Goal: Information Seeking & Learning: Learn about a topic

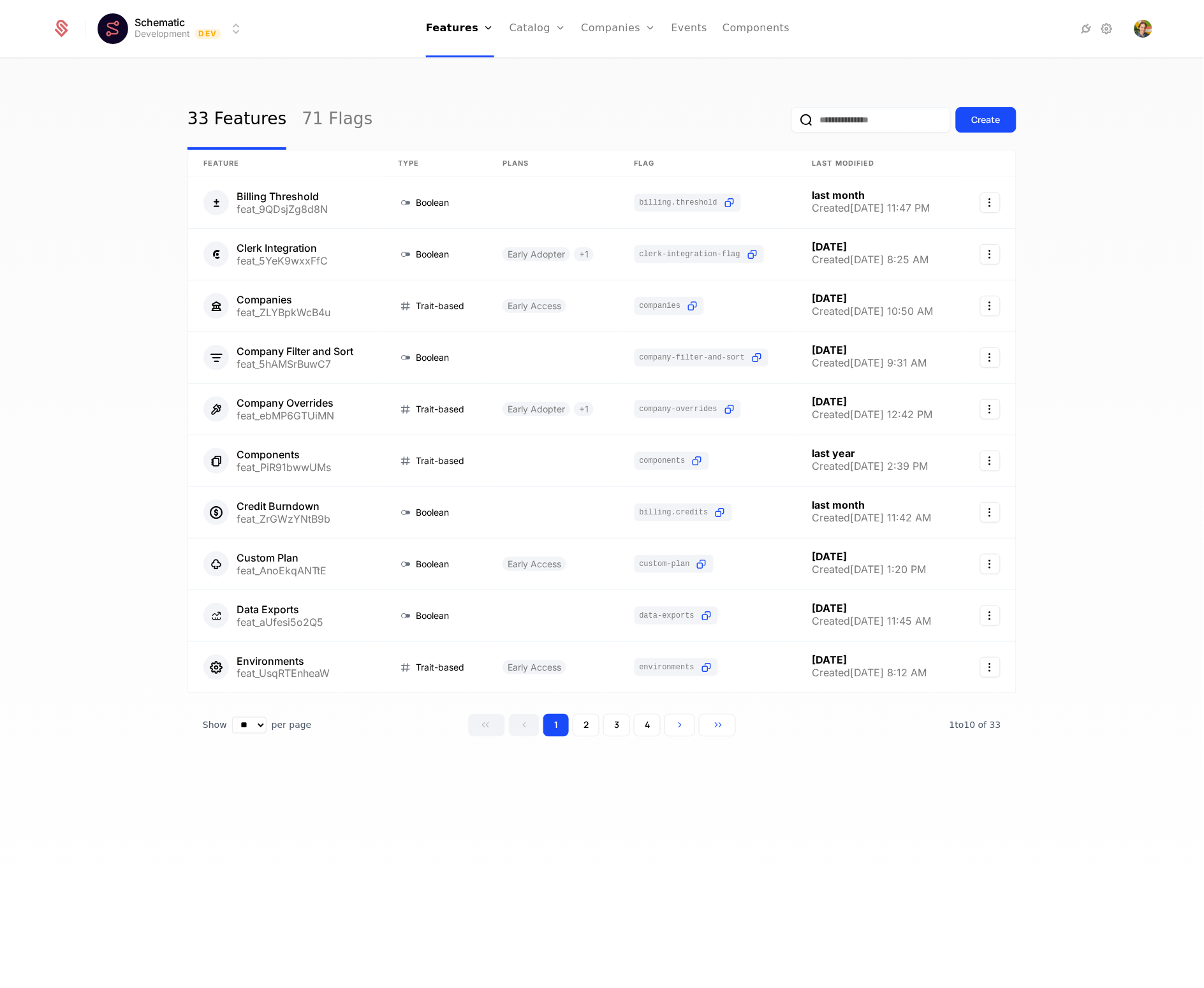
click at [464, 95] on div "33 Features 71 Flags Create" at bounding box center [602, 120] width 829 height 60
click at [173, 30] on html "Schematic Development Dev Features Features Flags Catalog Plans Add Ons Credits…" at bounding box center [602, 494] width 1204 height 988
click at [160, 96] on div "Production" at bounding box center [140, 92] width 54 height 10
click at [603, 41] on ul "Features Features Flags Catalog Plans Add Ons Credits Configuration Companies C…" at bounding box center [606, 28] width 364 height 58
click at [600, 27] on link "Companies" at bounding box center [616, 28] width 74 height 58
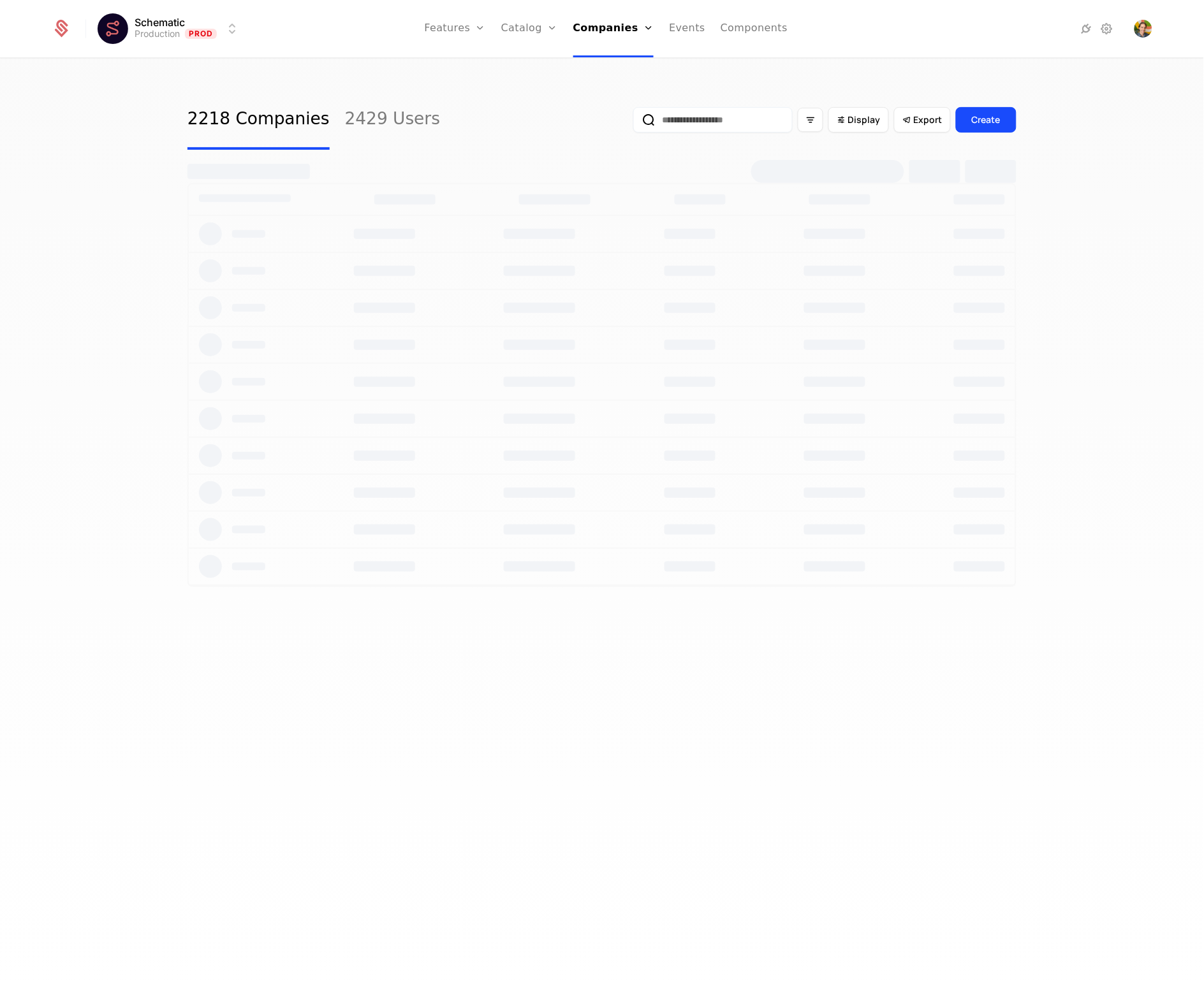
click at [747, 124] on input "email" at bounding box center [713, 120] width 160 height 25
type input "*****"
click at [633, 122] on button "submit" at bounding box center [633, 122] width 0 height 0
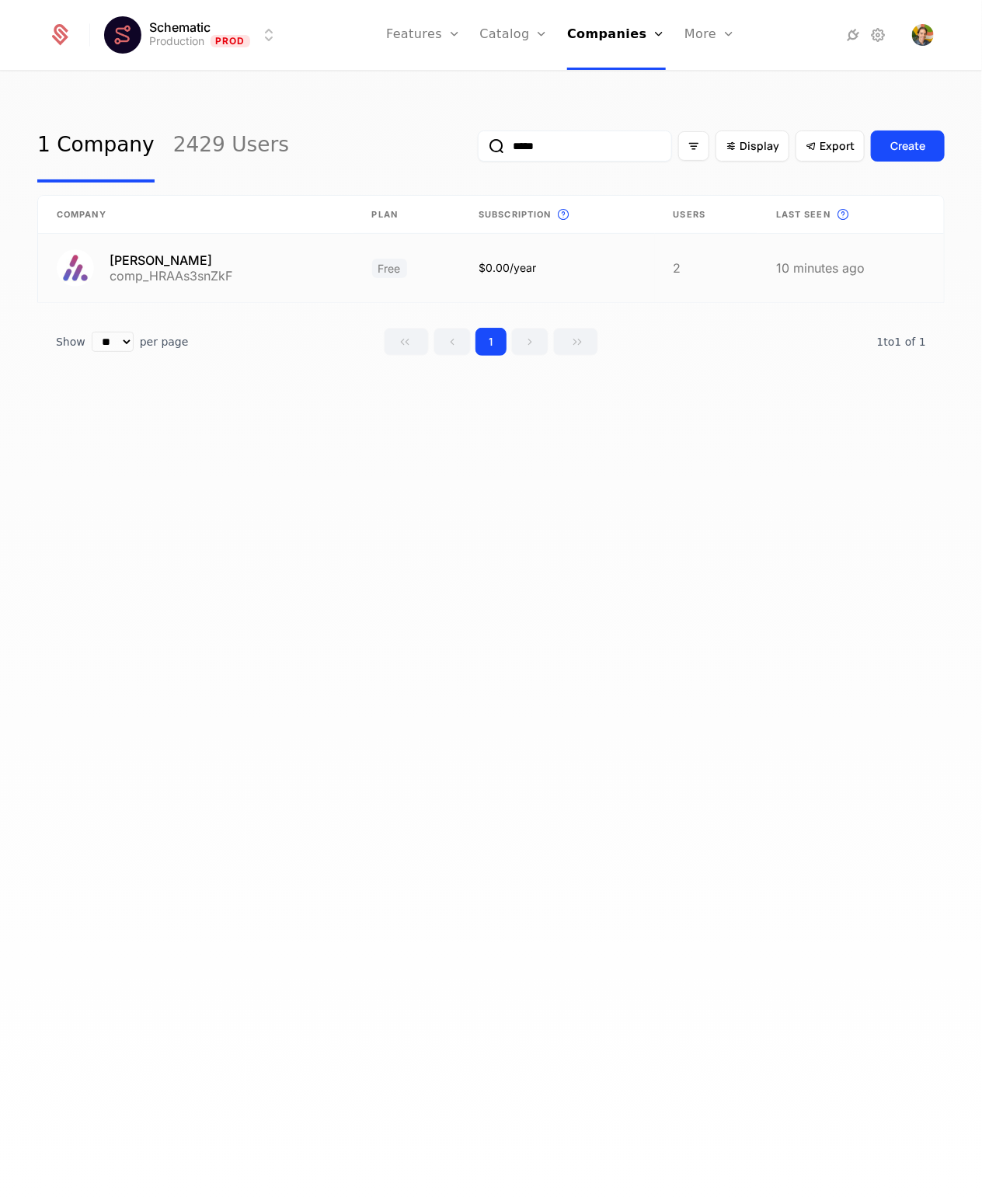
click at [188, 277] on link at bounding box center [195, 268] width 315 height 69
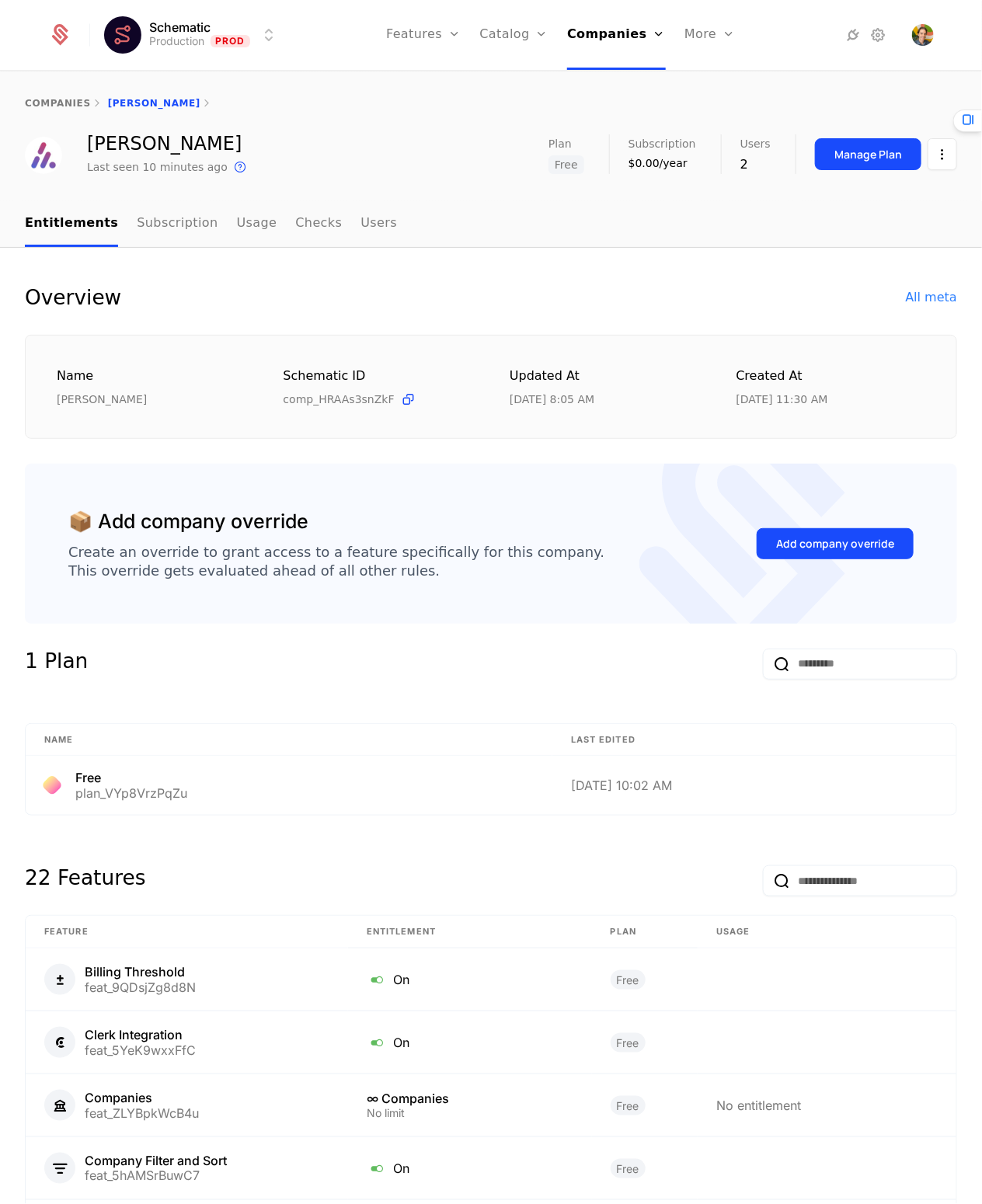
click at [389, 558] on div "Create an override to grant access to a feature specifically for this company. …" at bounding box center [337, 561] width 536 height 37
drag, startPoint x: 532, startPoint y: 752, endPoint x: 339, endPoint y: 708, distance: 198.0
click at [532, 752] on th "Name" at bounding box center [289, 740] width 527 height 32
click at [265, 643] on div "Overview All meta Name [PERSON_NAME] ID comp_HRAAs3snZkF Updated at [DATE] 8:05…" at bounding box center [491, 983] width 932 height 1395
click at [912, 296] on div "All meta" at bounding box center [932, 298] width 51 height 19
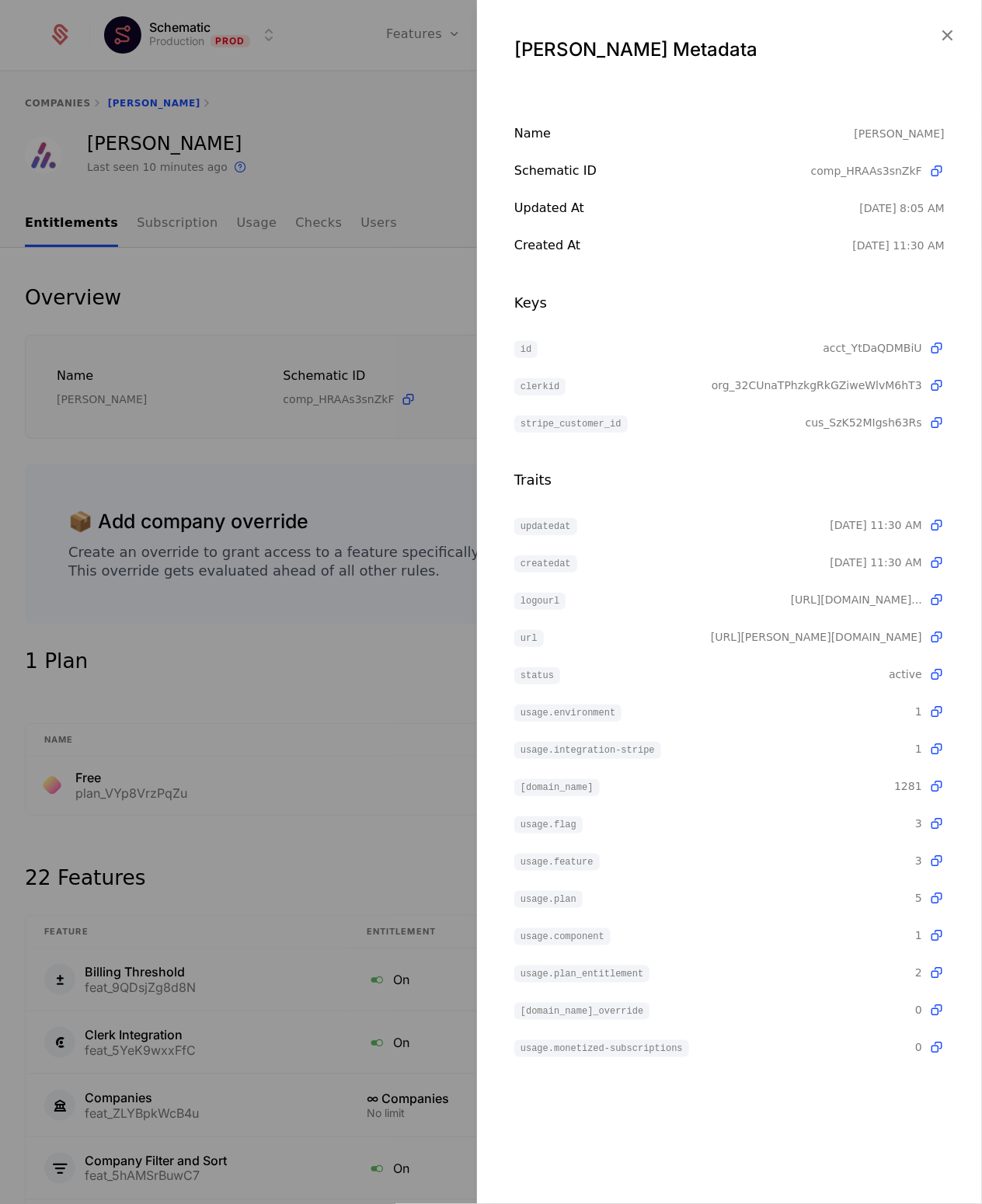
click at [936, 421] on icon at bounding box center [936, 423] width 17 height 17
click at [254, 324] on div at bounding box center [491, 602] width 982 height 1204
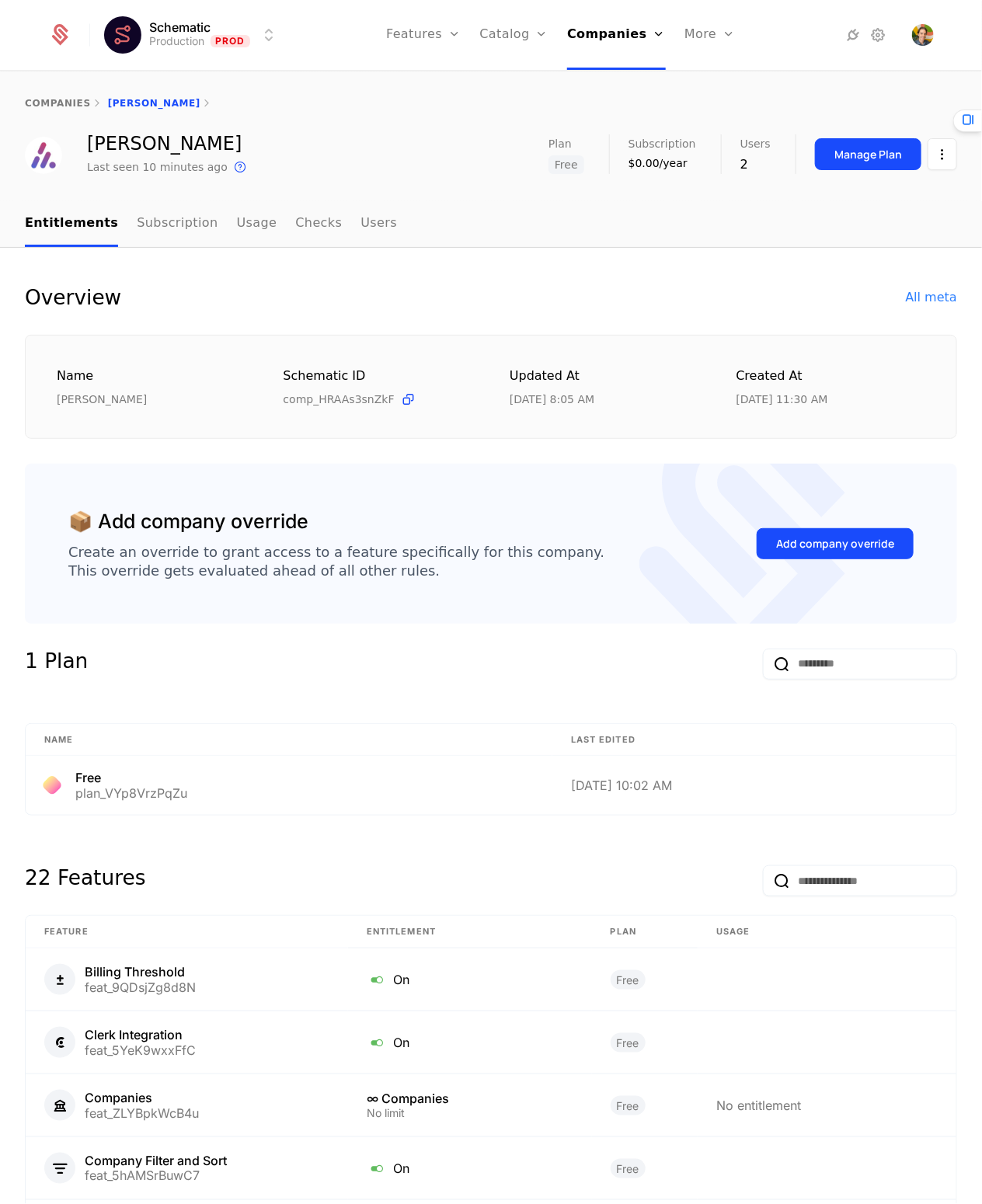
click at [405, 289] on div "Overview All meta" at bounding box center [491, 298] width 932 height 25
click at [501, 338] on div "Name [PERSON_NAME] ID comp_HRAAs3snZkF Updated at [DATE] 8:05 AM Created at [DA…" at bounding box center [491, 387] width 932 height 105
click at [315, 1007] on td "Billing Threshold feat_9QDsjZg8d8N" at bounding box center [187, 980] width 322 height 63
click at [697, 232] on nav "Entitlements Subscription Usage Checks Users" at bounding box center [491, 224] width 932 height 46
click at [558, 228] on nav "Entitlements Subscription Usage Checks Users" at bounding box center [491, 224] width 932 height 46
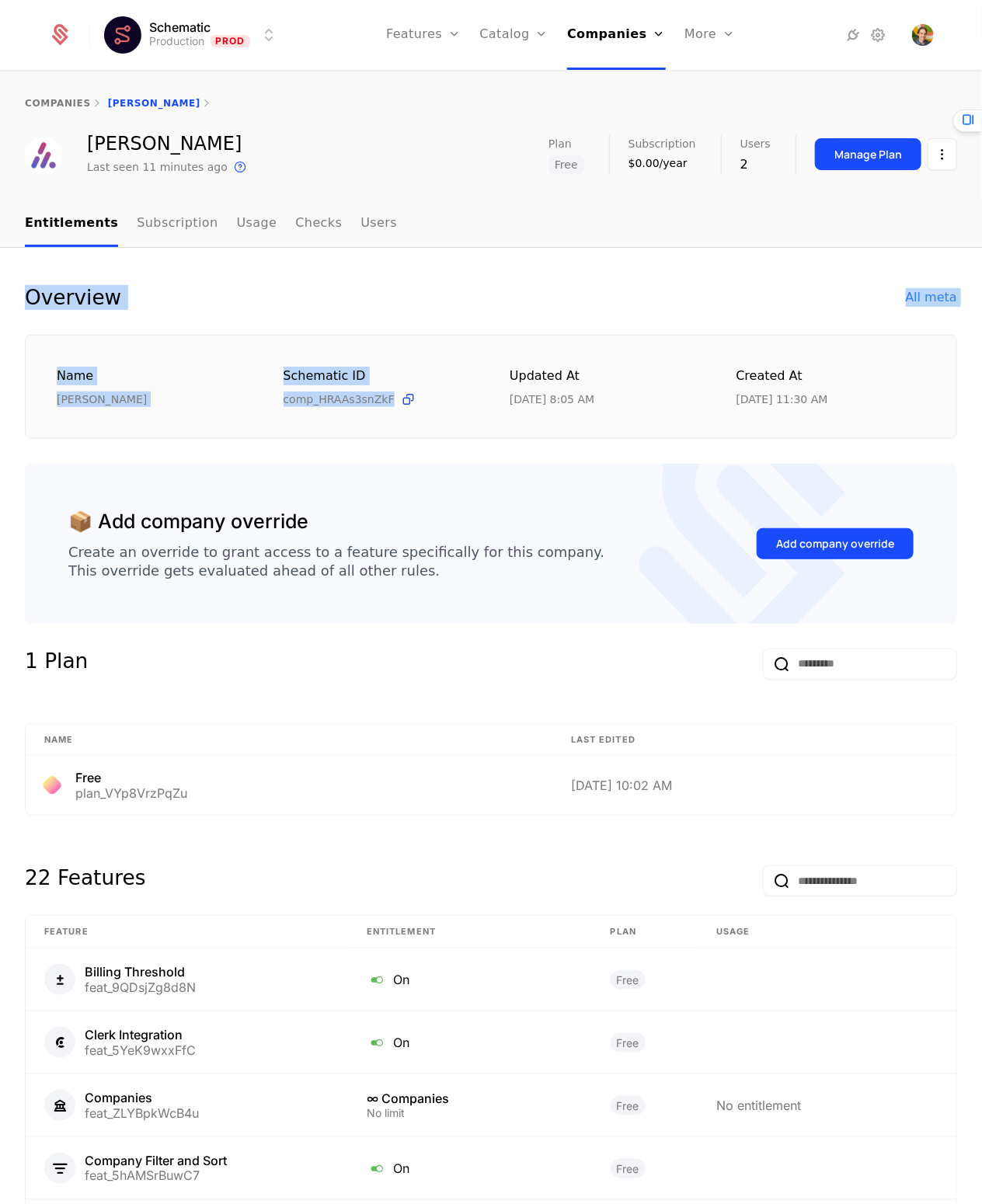
drag, startPoint x: 603, startPoint y: 333, endPoint x: 511, endPoint y: 202, distance: 160.1
click at [512, 203] on div "companies [PERSON_NAME] [PERSON_NAME] Last seen 11 minutes ago This is the date…" at bounding box center [491, 639] width 982 height 1133
click at [511, 202] on nav "Entitlements Subscription Usage Checks Users" at bounding box center [491, 224] width 932 height 46
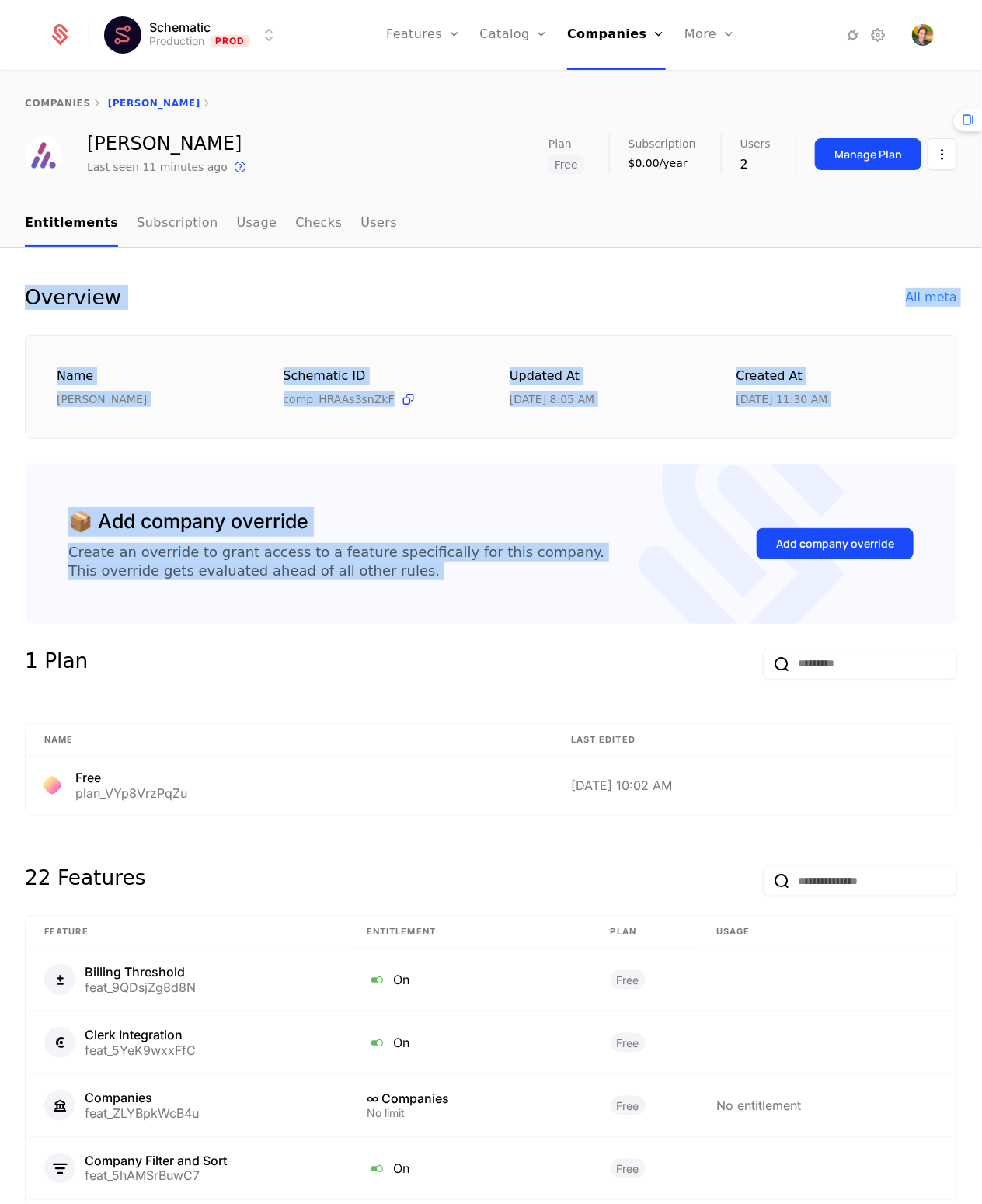
drag, startPoint x: 516, startPoint y: 238, endPoint x: 794, endPoint y: 451, distance: 350.2
click at [794, 452] on div "companies [PERSON_NAME] [PERSON_NAME] Last seen 11 minutes ago This is the date…" at bounding box center [491, 639] width 982 height 1133
click at [794, 429] on div "Name [PERSON_NAME] ID comp_HRAAs3snZkF Updated at [DATE] 8:05 AM Created at [DA…" at bounding box center [491, 387] width 932 height 105
drag, startPoint x: 922, startPoint y: 425, endPoint x: 571, endPoint y: 214, distance: 409.5
click at [571, 214] on div "companies [PERSON_NAME] [PERSON_NAME] Last seen 11 minutes ago This is the date…" at bounding box center [491, 639] width 982 height 1133
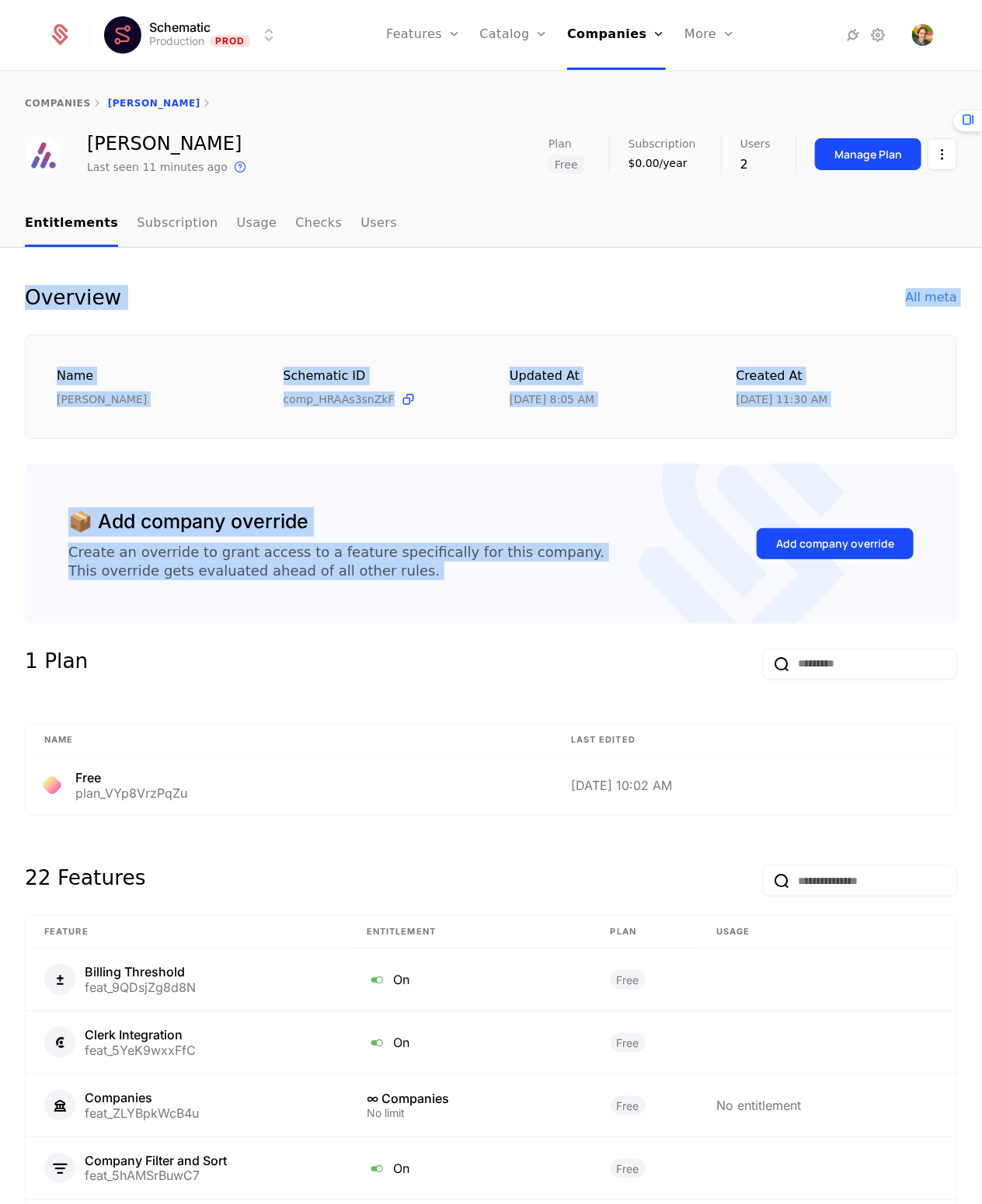
click at [571, 214] on nav "Entitlements Subscription Usage Checks Users" at bounding box center [491, 224] width 932 height 46
drag, startPoint x: 489, startPoint y: 270, endPoint x: 509, endPoint y: 645, distance: 375.5
click at [509, 645] on div "Overview All meta Name [PERSON_NAME] ID comp_HRAAs3snZkF Updated at [DATE] 8:05…" at bounding box center [491, 983] width 982 height 1470
click at [503, 637] on div "Overview All meta Name [PERSON_NAME] ID comp_HRAAs3snZkF Updated at [DATE] 8:05…" at bounding box center [491, 983] width 932 height 1395
drag, startPoint x: 588, startPoint y: 612, endPoint x: 385, endPoint y: 295, distance: 376.4
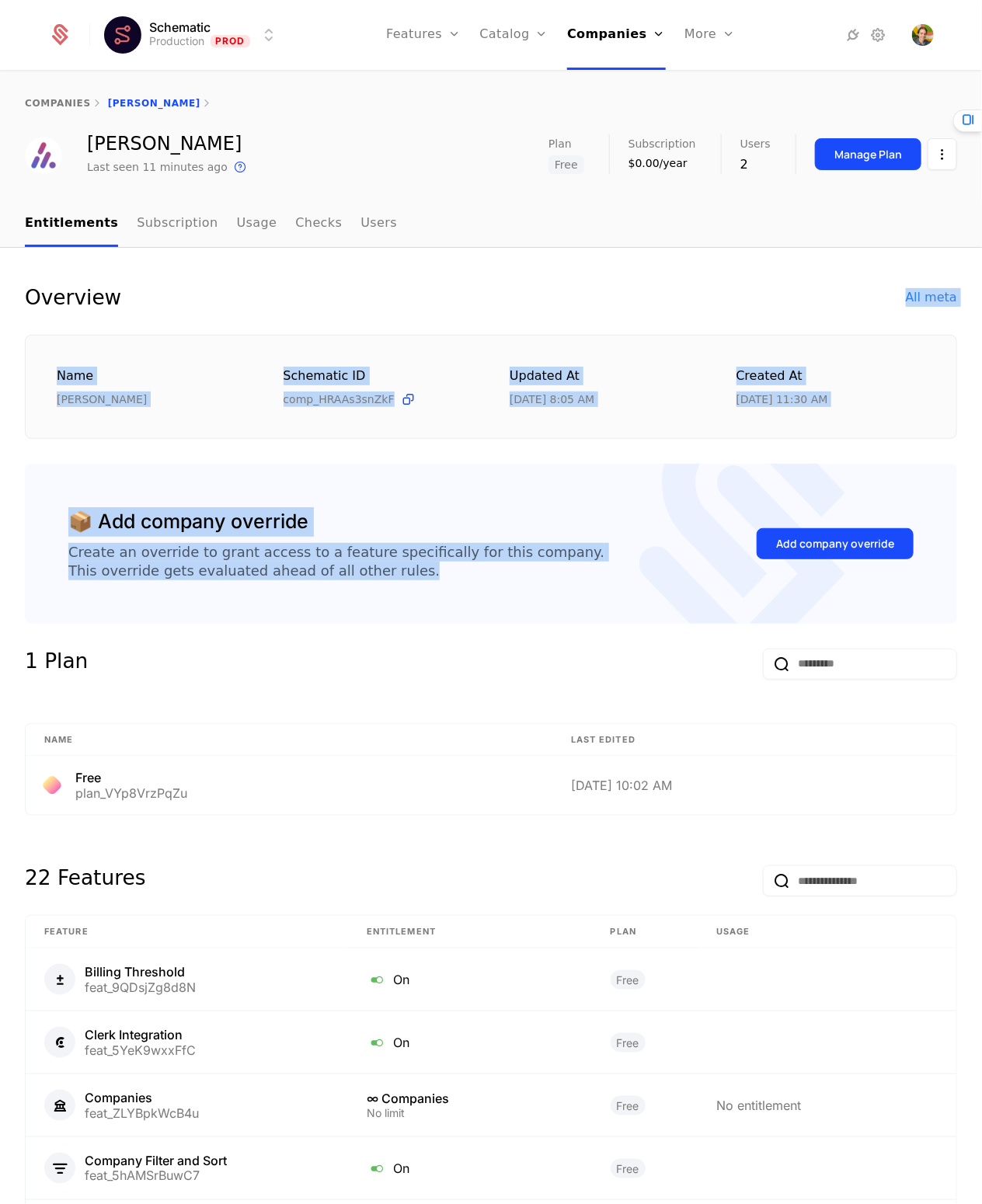
click at [385, 296] on div "Overview All meta Name [PERSON_NAME] ID comp_HRAAs3snZkF Updated at [DATE] 8:05…" at bounding box center [491, 983] width 932 height 1395
click at [385, 295] on div "Overview All meta" at bounding box center [491, 298] width 932 height 25
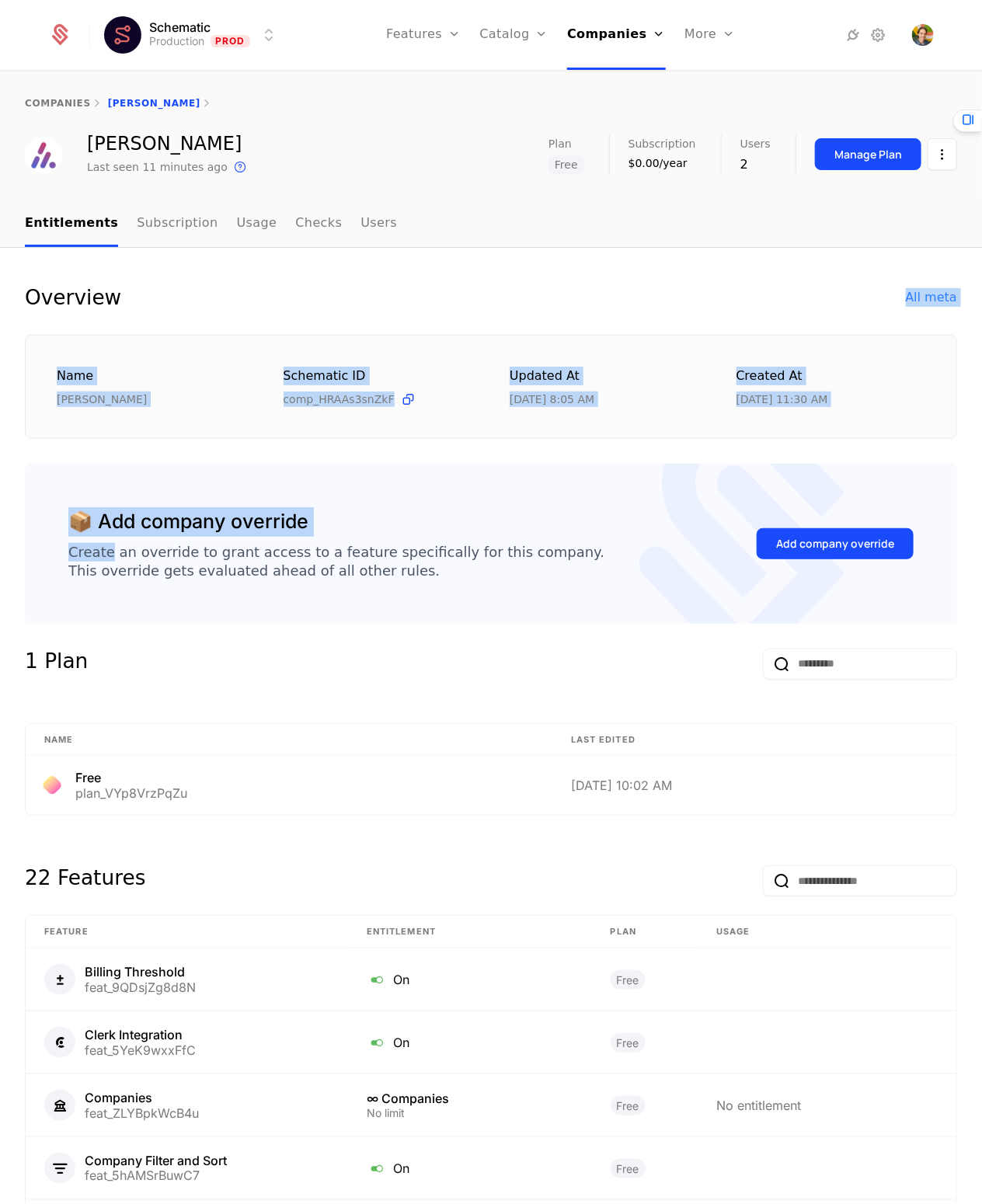
drag, startPoint x: 385, startPoint y: 295, endPoint x: 430, endPoint y: 532, distance: 241.2
click at [430, 531] on div "Overview All meta Name [PERSON_NAME] ID comp_HRAAs3snZkF Updated at [DATE] 8:05…" at bounding box center [491, 983] width 932 height 1395
click at [430, 532] on div "📦 Add company override Create an override to grant access to a feature specific…" at bounding box center [337, 544] width 536 height 73
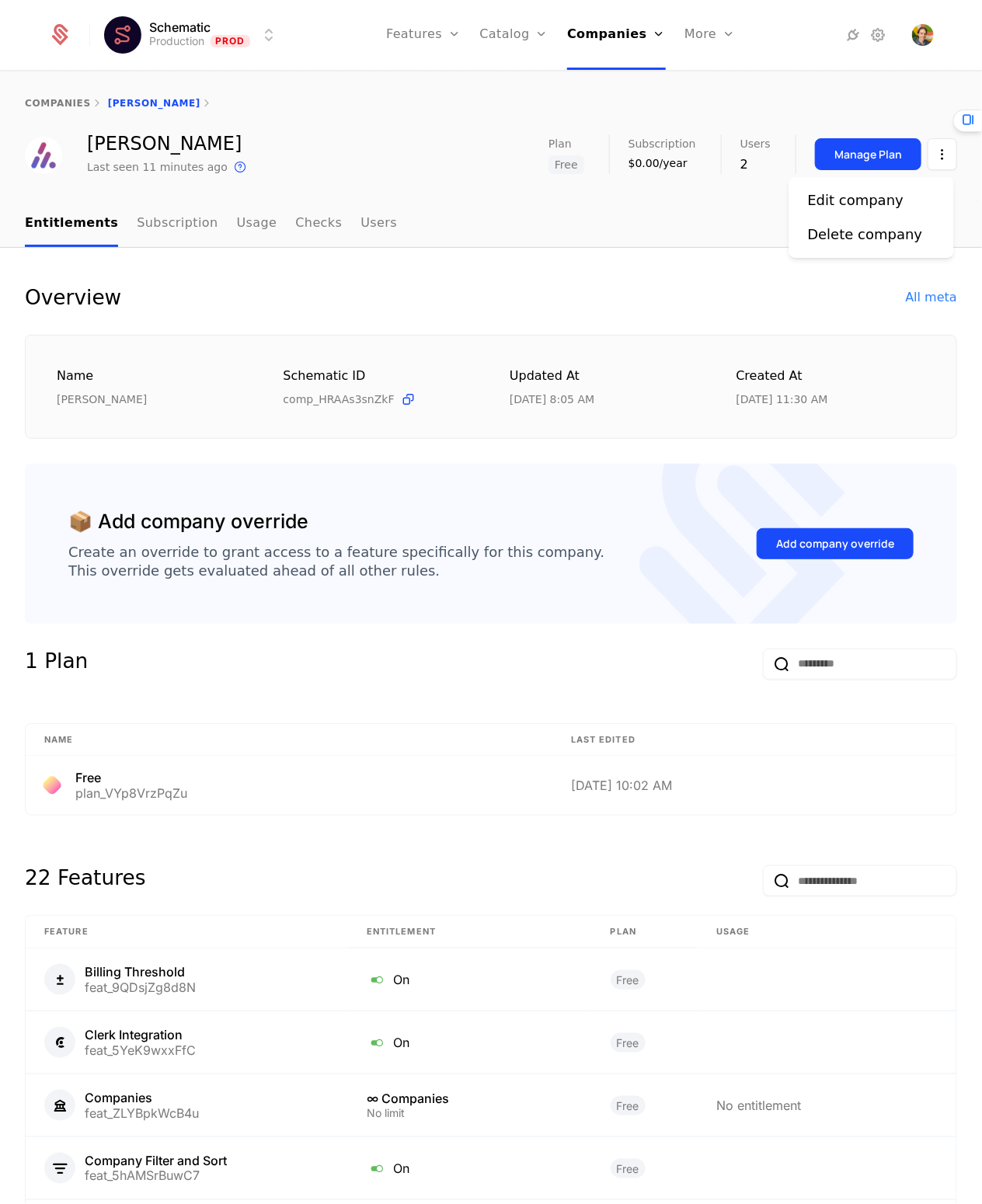
click at [932, 140] on html "Schematic Production Prod Features Features Flags Catalog Plans Add Ons Credits…" at bounding box center [491, 602] width 982 height 1204
click at [459, 285] on div "Overview All meta" at bounding box center [491, 298] width 932 height 25
click at [427, 258] on div "Overview All meta Name [PERSON_NAME] ID comp_HRAAs3snZkF Updated at [DATE] 8:05…" at bounding box center [491, 983] width 982 height 1470
click at [515, 71] on div "Plans Add Ons Credits Configuration" at bounding box center [537, 113] width 117 height 124
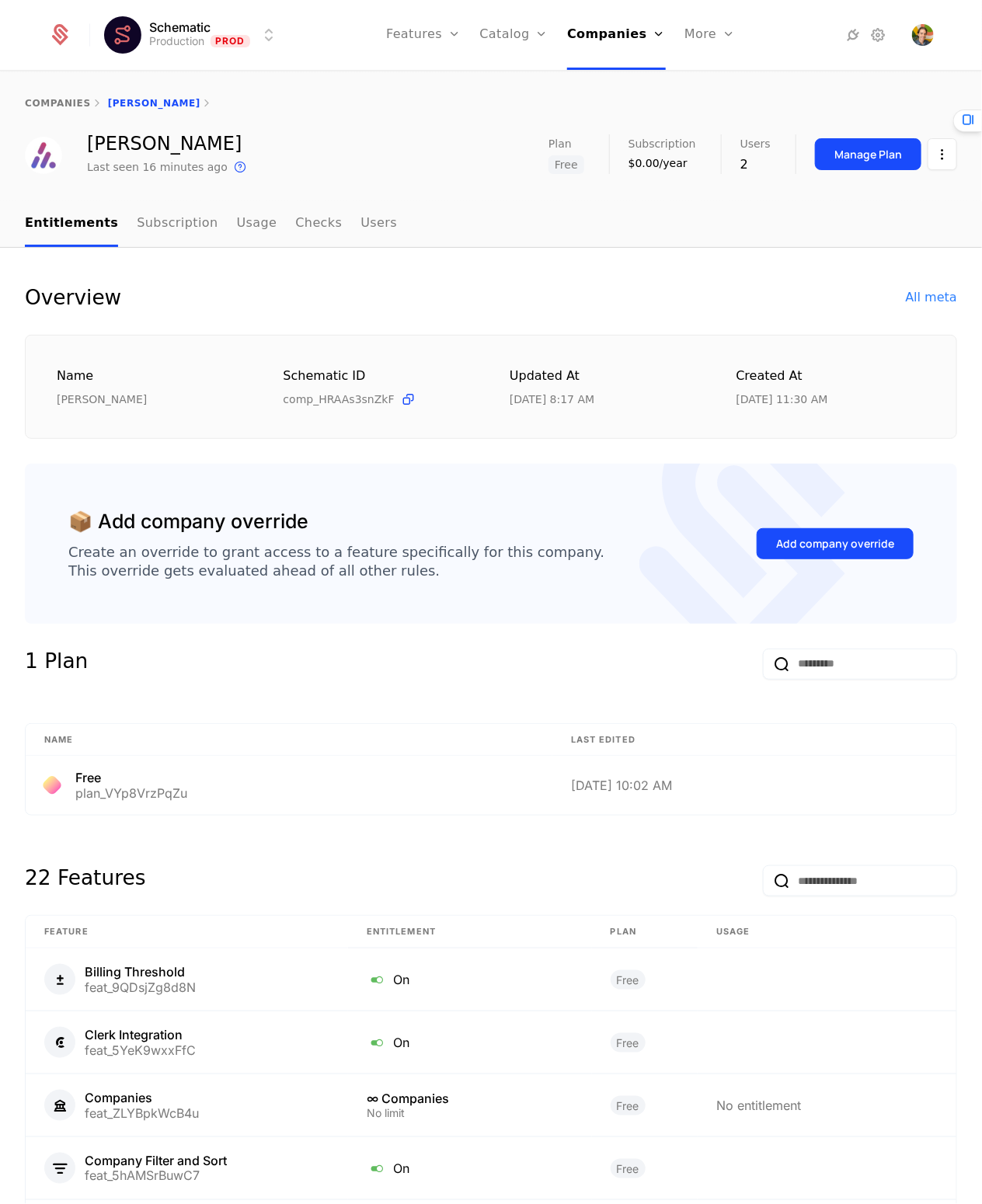
click at [516, 83] on link "Plans" at bounding box center [538, 76] width 80 height 13
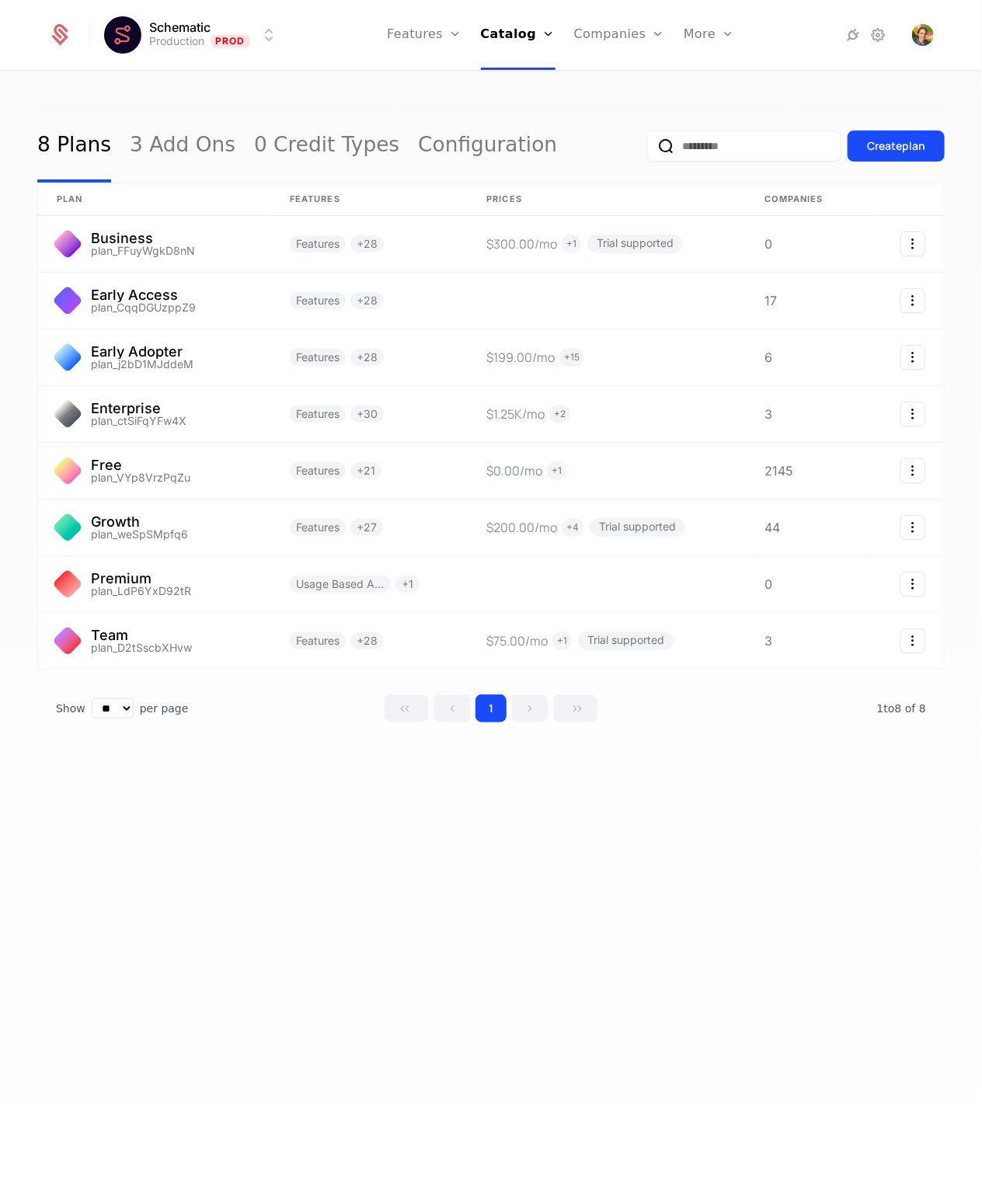
click at [664, 155] on input "email" at bounding box center [744, 146] width 195 height 31
type input "**********"
click at [647, 149] on button "submit" at bounding box center [647, 149] width 0 height 0
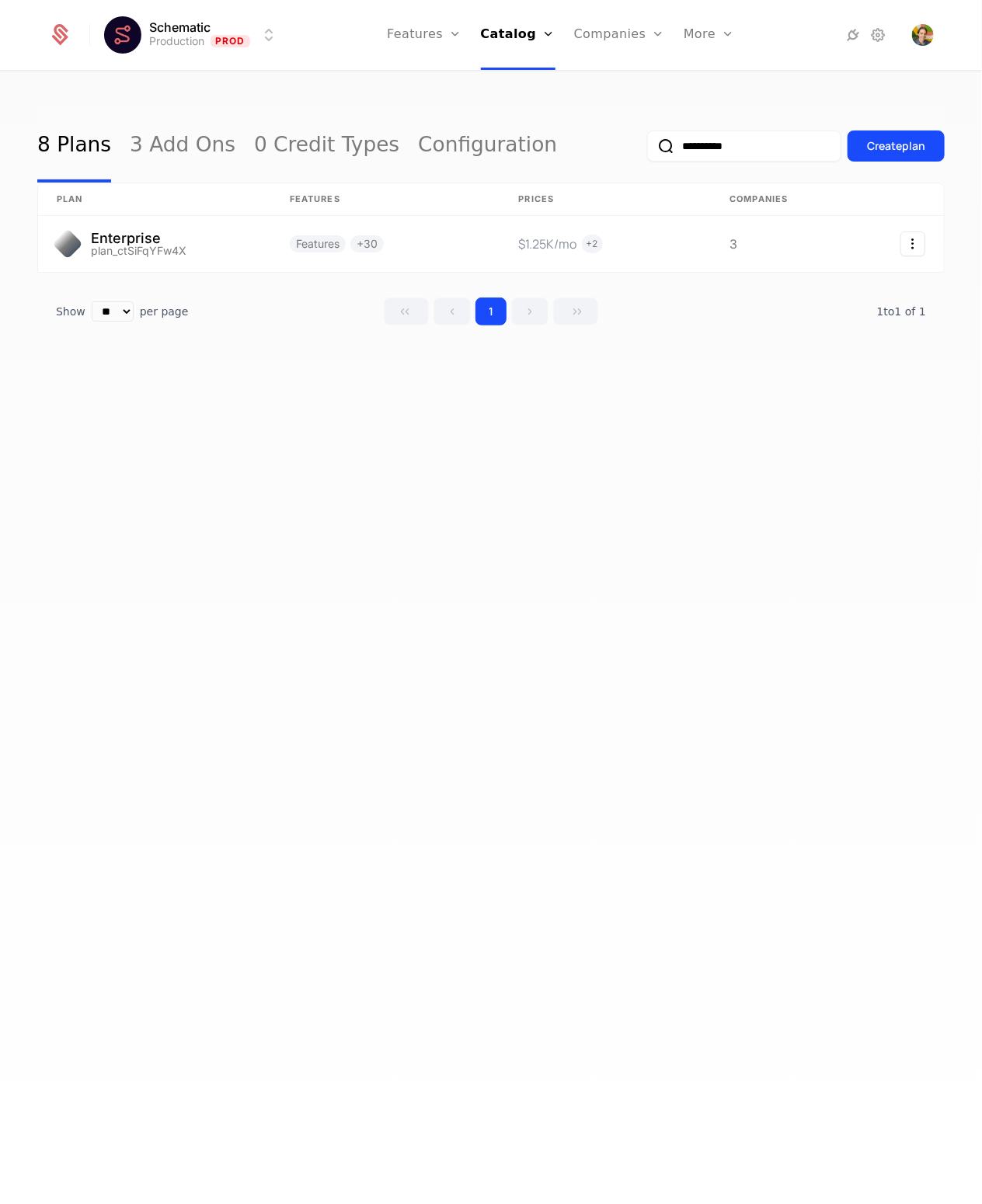
drag, startPoint x: 573, startPoint y: 485, endPoint x: 449, endPoint y: 409, distance: 145.4
click at [571, 485] on div "**********" at bounding box center [491, 643] width 982 height 1142
click at [192, 241] on link at bounding box center [154, 243] width 233 height 56
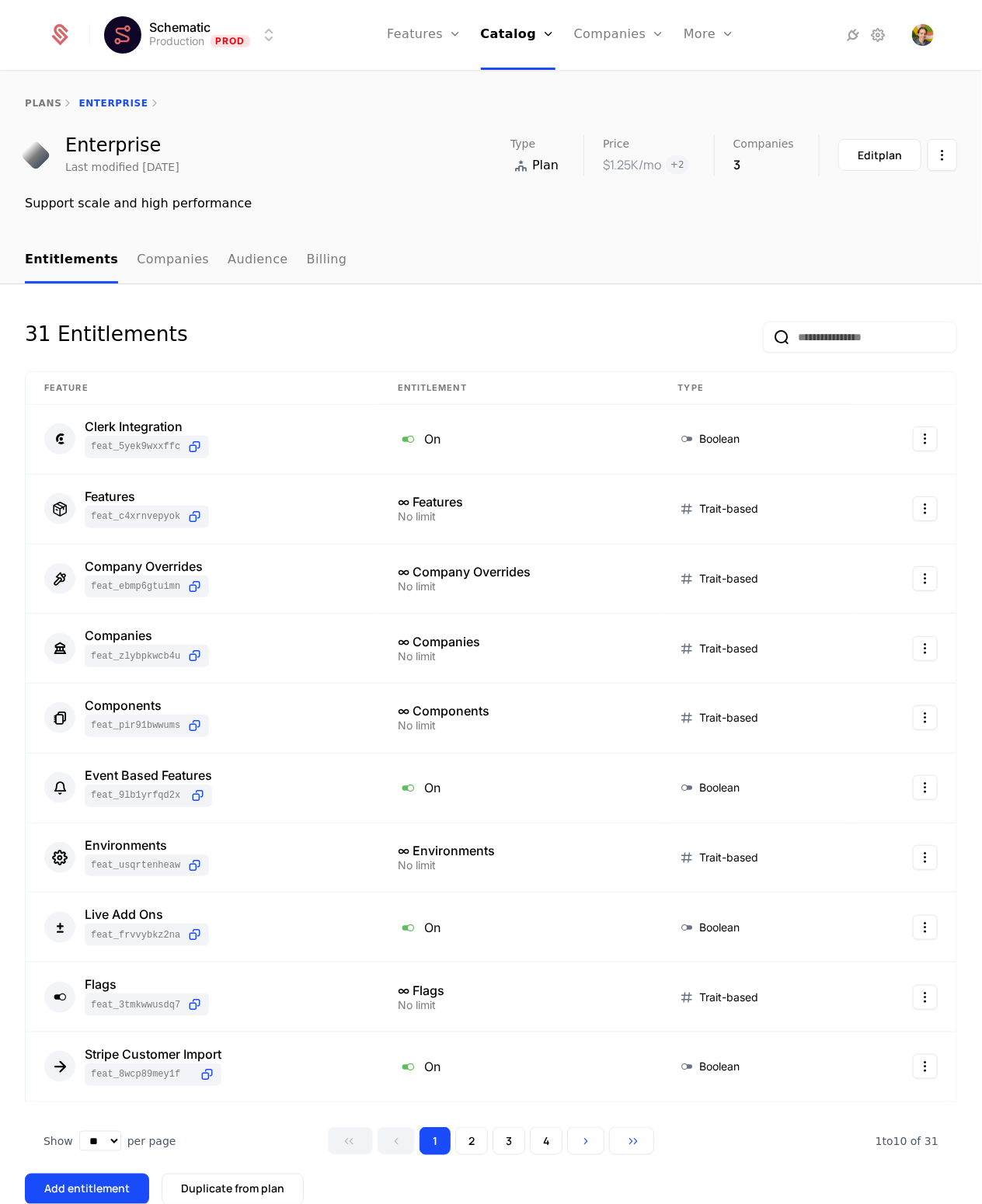
click at [404, 217] on div "plans Enterprise Enterprise Last modified [DATE] Type Plan Price $1.25K /mo + 2…" at bounding box center [491, 155] width 982 height 165
click at [440, 345] on div "31 Entitlements" at bounding box center [491, 346] width 932 height 50
click at [46, 102] on link "plans" at bounding box center [43, 103] width 36 height 11
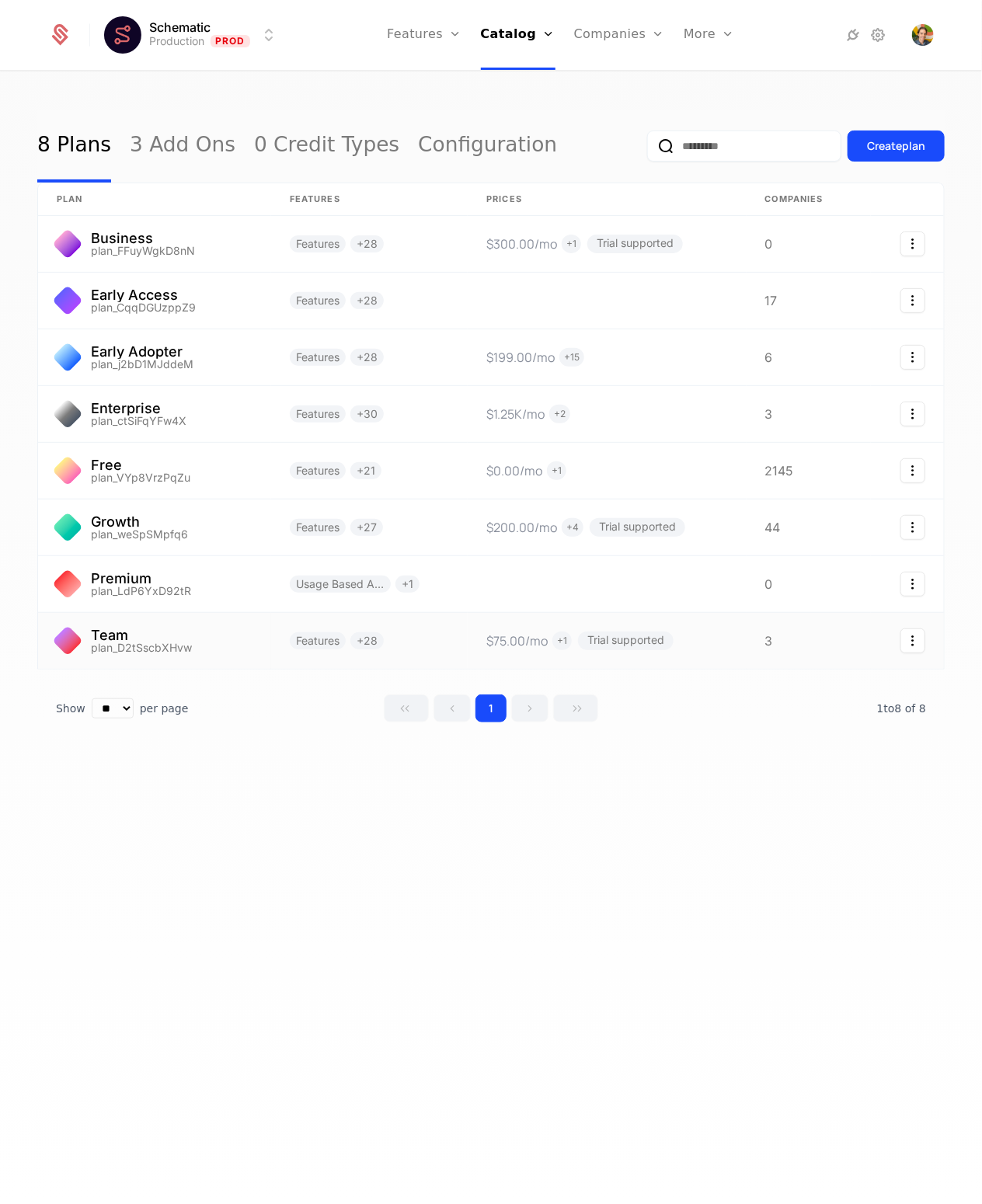
drag, startPoint x: 294, startPoint y: 869, endPoint x: 265, endPoint y: 644, distance: 226.9
click at [295, 868] on div "8 Plans 3 Add Ons 0 Credit Types Configuration Create plan plan Features Prices…" at bounding box center [491, 643] width 982 height 1142
click at [193, 407] on link at bounding box center [154, 414] width 233 height 56
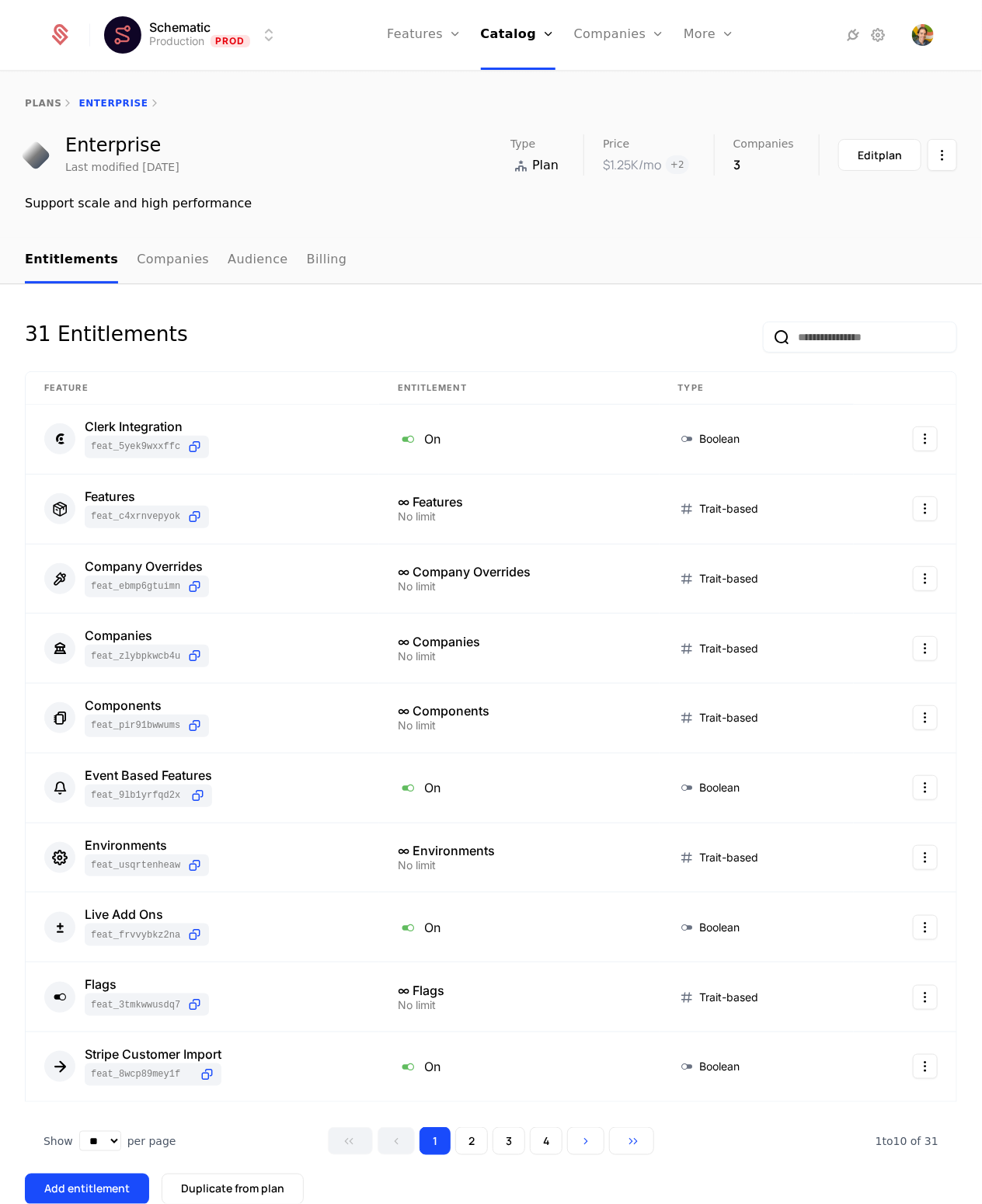
click at [901, 150] on button "Edit plan" at bounding box center [880, 155] width 84 height 32
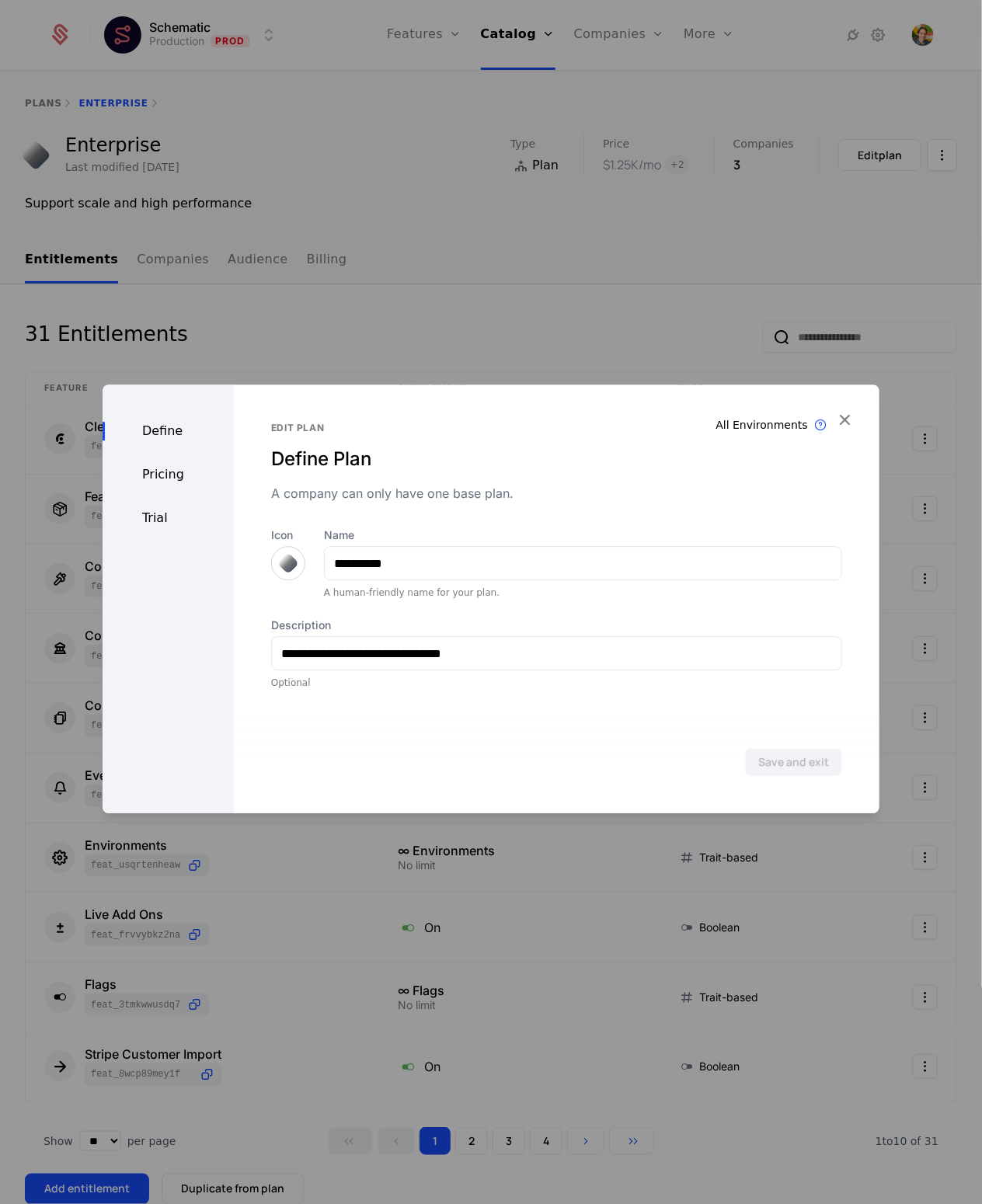
click at [164, 470] on div "Pricing" at bounding box center [168, 475] width 132 height 19
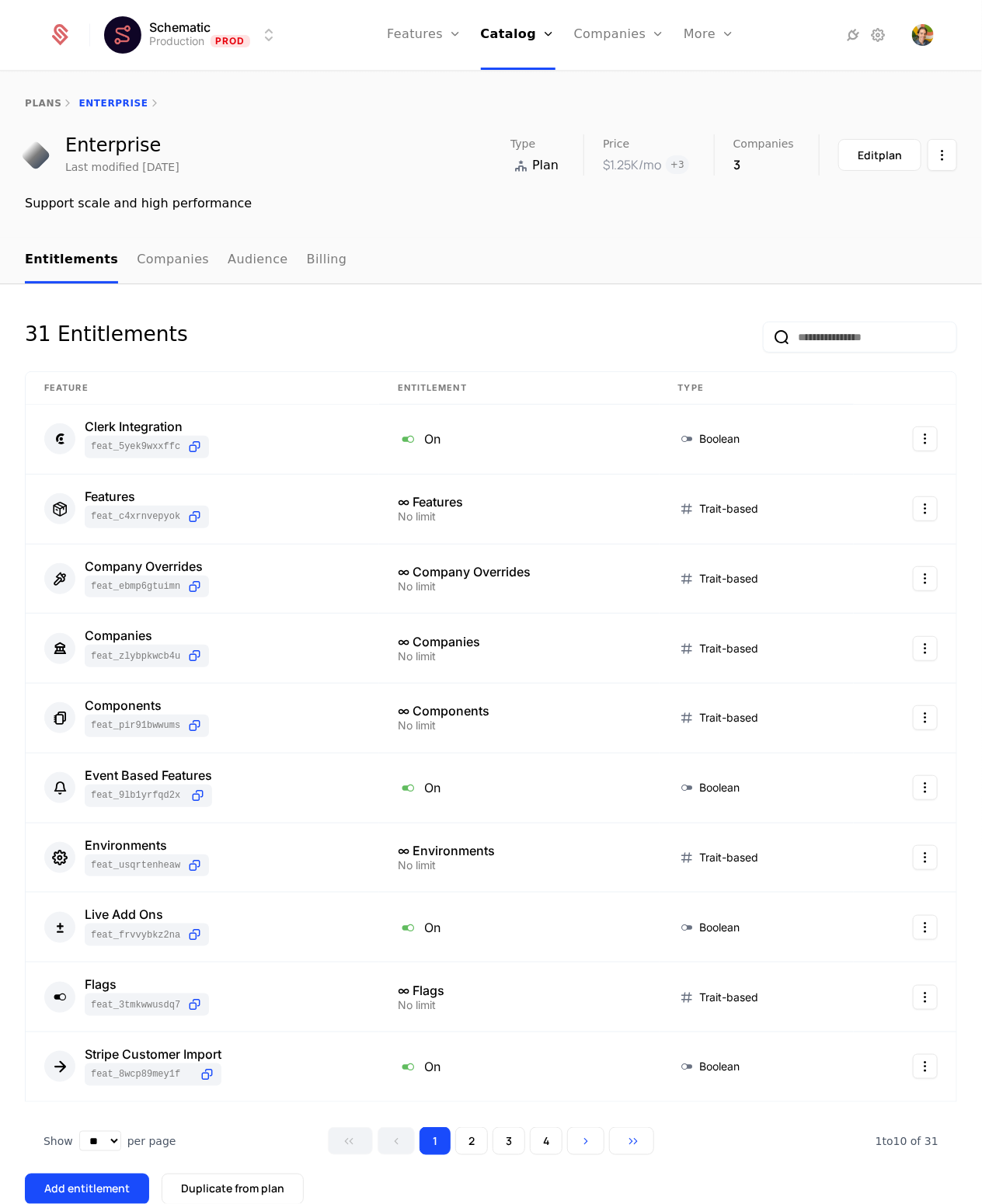
click at [481, 296] on div "31 Entitlements Feature Entitlement Type Clerk Integration feat_5YeK9wxxFfC On …" at bounding box center [491, 855] width 982 height 1141
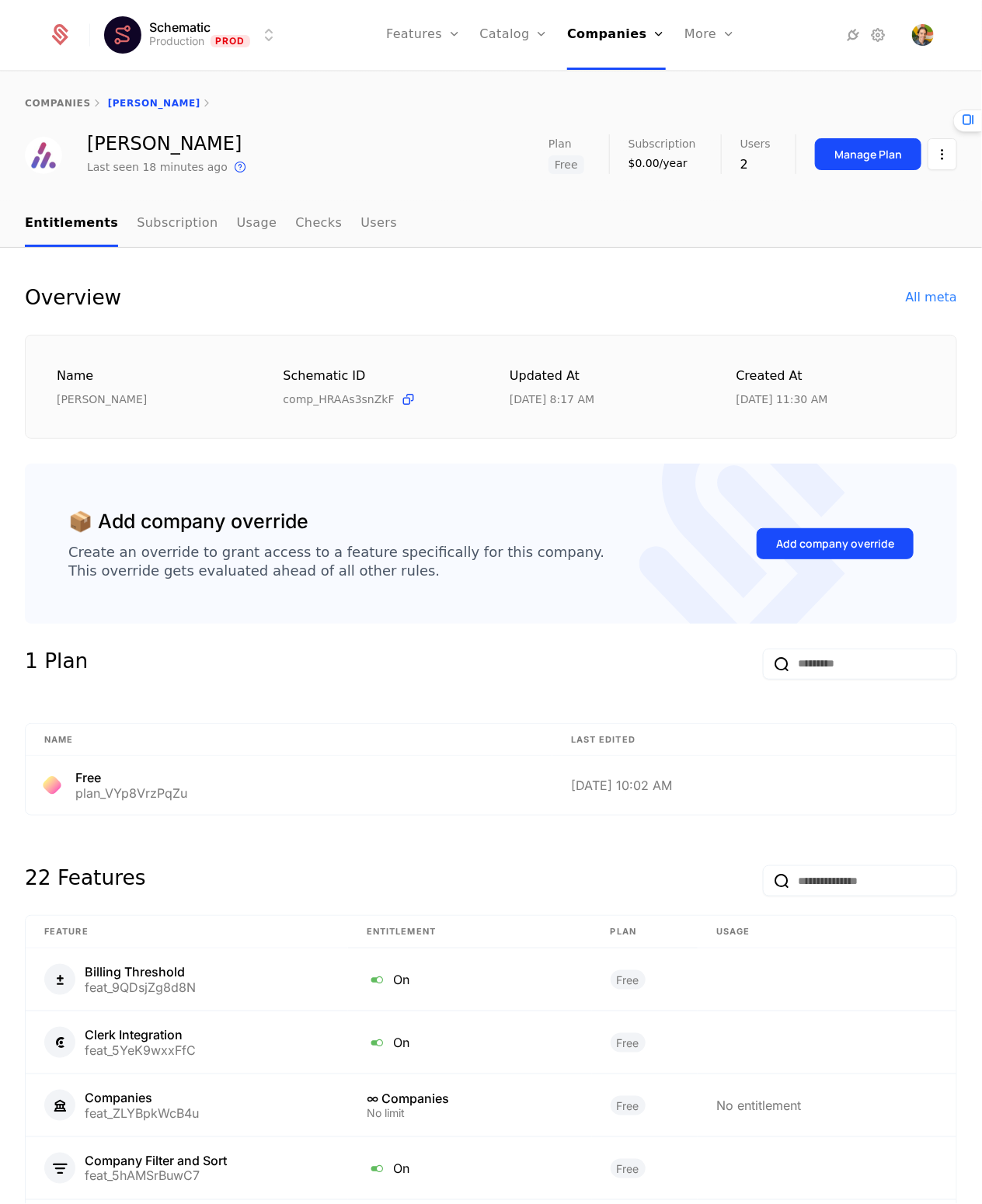
click at [948, 295] on div "Overview All meta Name [PERSON_NAME] ID comp_HRAAs3snZkF Updated at [DATE] 8:17…" at bounding box center [491, 983] width 982 height 1395
click at [936, 295] on div "All meta" at bounding box center [932, 298] width 51 height 19
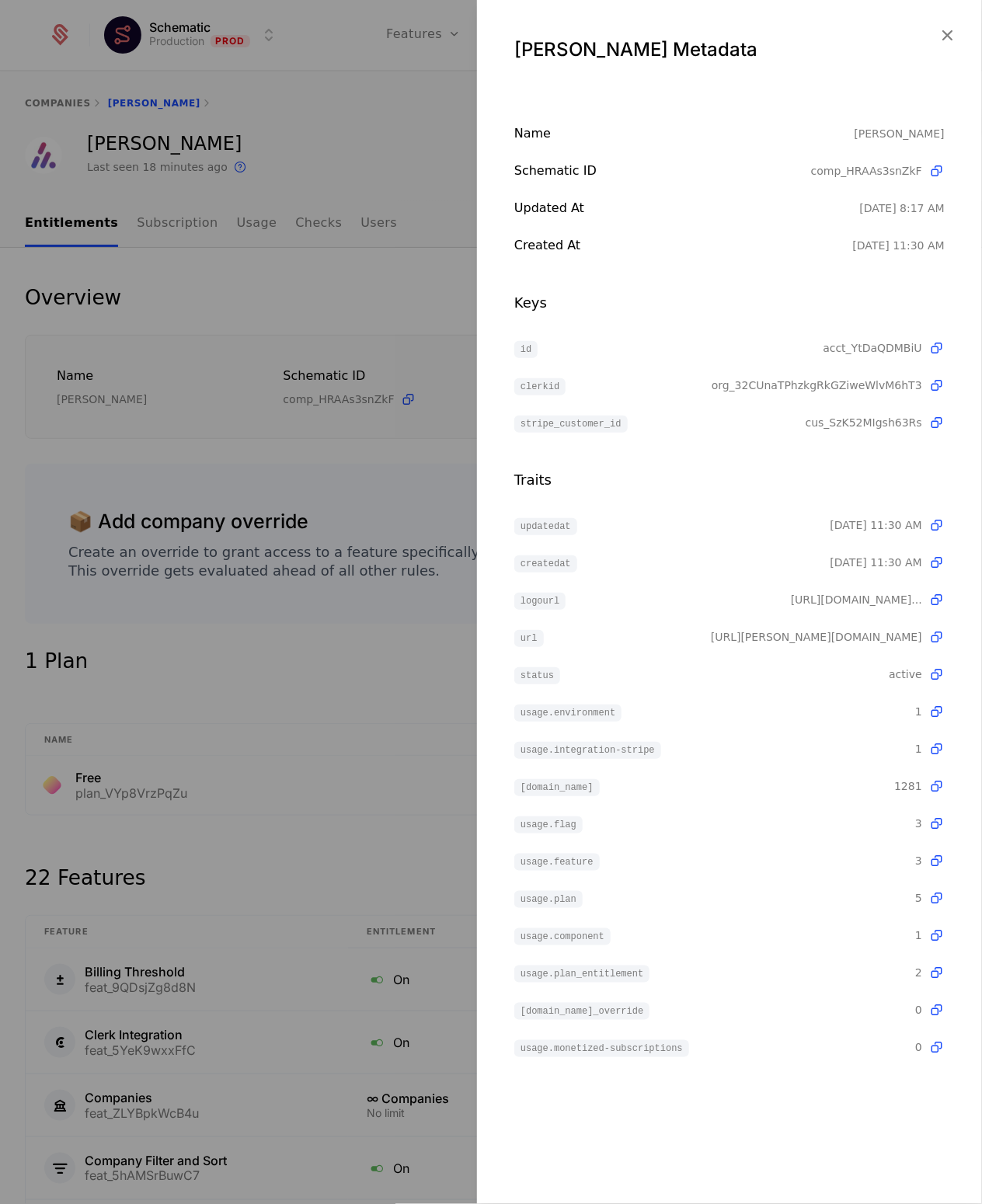
click at [940, 419] on icon at bounding box center [936, 423] width 17 height 17
click at [307, 655] on div at bounding box center [491, 602] width 982 height 1204
